Goal: Transaction & Acquisition: Download file/media

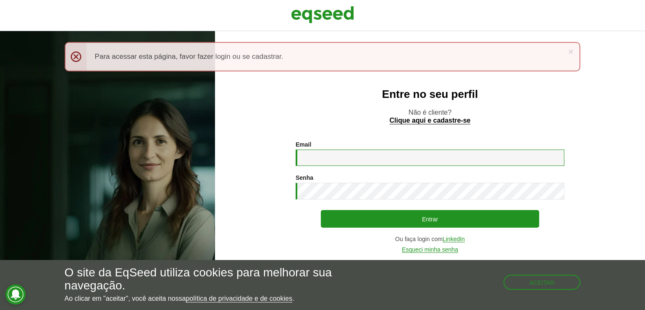
click at [365, 155] on input "Email *" at bounding box center [430, 158] width 269 height 16
type input "*"
click at [365, 155] on input "*" at bounding box center [430, 158] width 269 height 16
type input "**********"
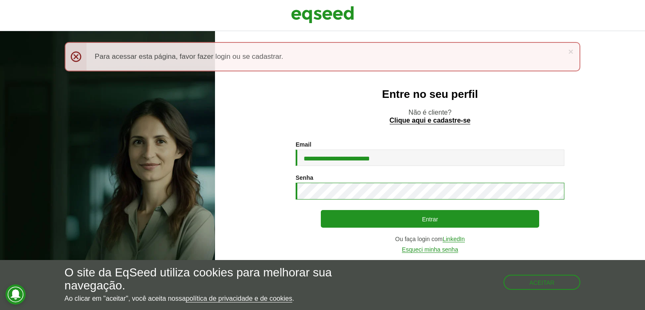
click at [321, 210] on button "Entrar" at bounding box center [430, 219] width 218 height 18
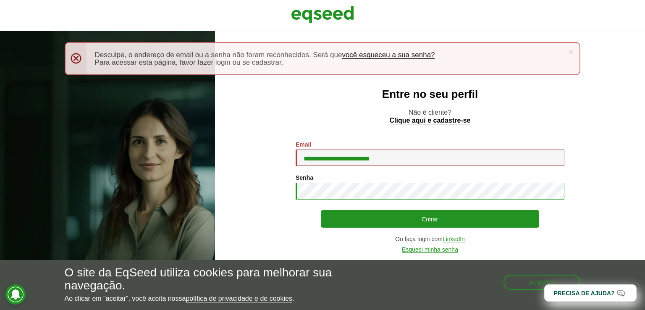
click at [321, 210] on button "Entrar" at bounding box center [430, 219] width 218 height 18
click at [573, 53] on link "×" at bounding box center [570, 51] width 5 height 9
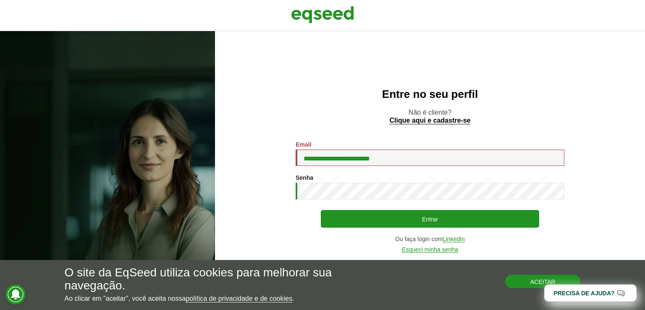
click at [514, 284] on button "Aceitar" at bounding box center [543, 281] width 76 height 13
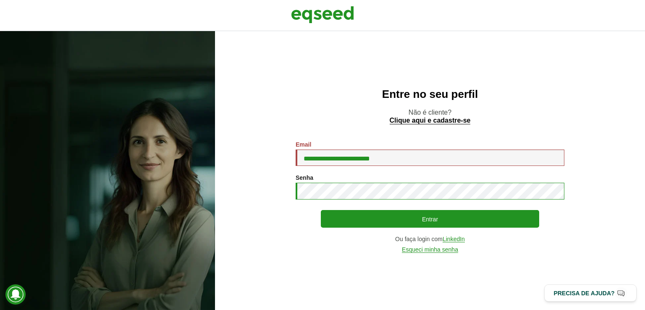
click at [321, 210] on button "Entrar" at bounding box center [430, 219] width 218 height 18
